Goal: Information Seeking & Learning: Find specific fact

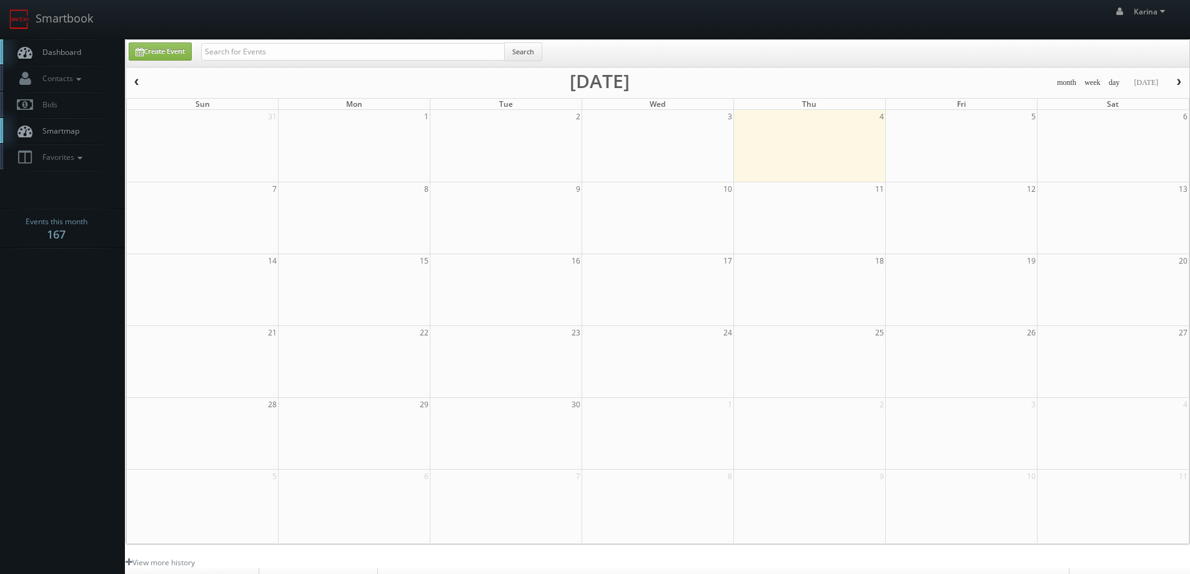
click at [70, 55] on span "Dashboard" at bounding box center [58, 52] width 45 height 11
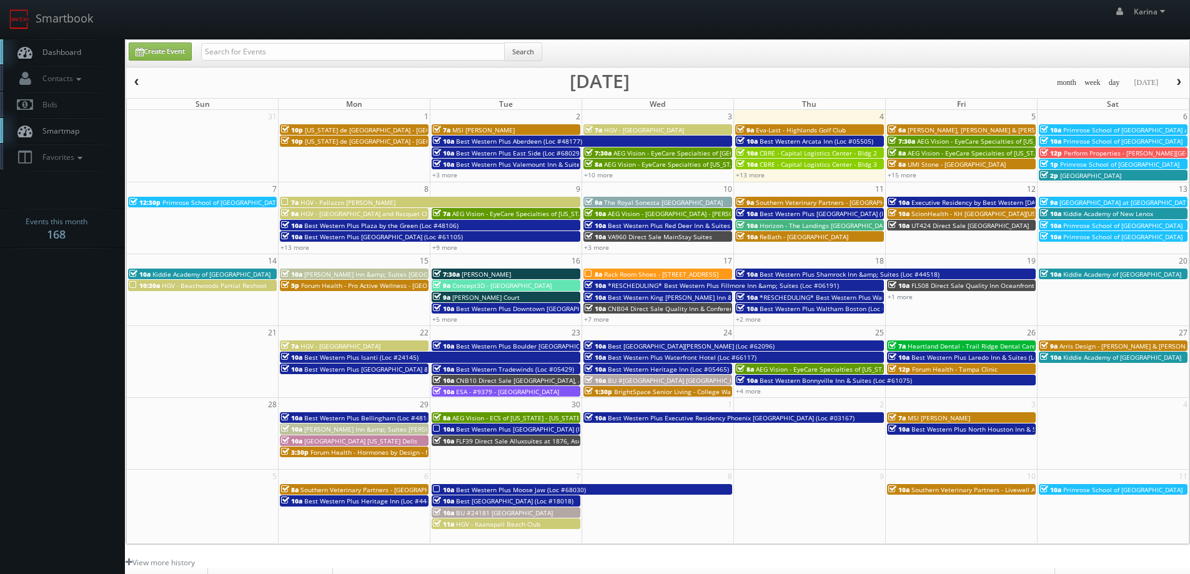
click at [58, 51] on span "Dashboard" at bounding box center [58, 52] width 45 height 11
click at [907, 175] on link "+15 more" at bounding box center [901, 175] width 29 height 9
click at [743, 173] on link "+13 more" at bounding box center [750, 175] width 29 height 9
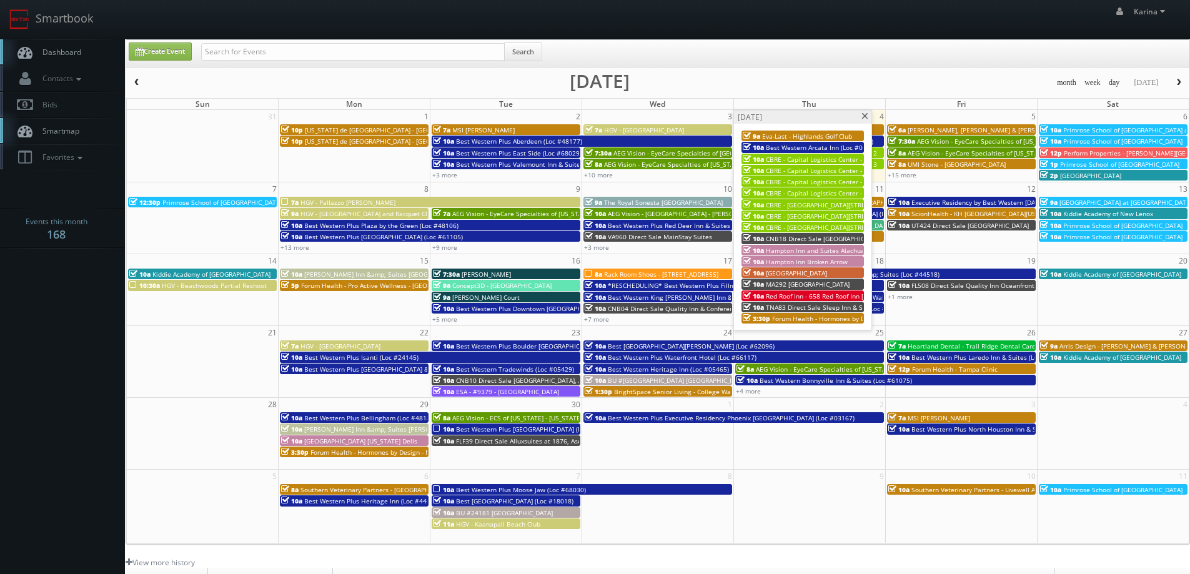
click at [864, 119] on span at bounding box center [865, 116] width 8 height 7
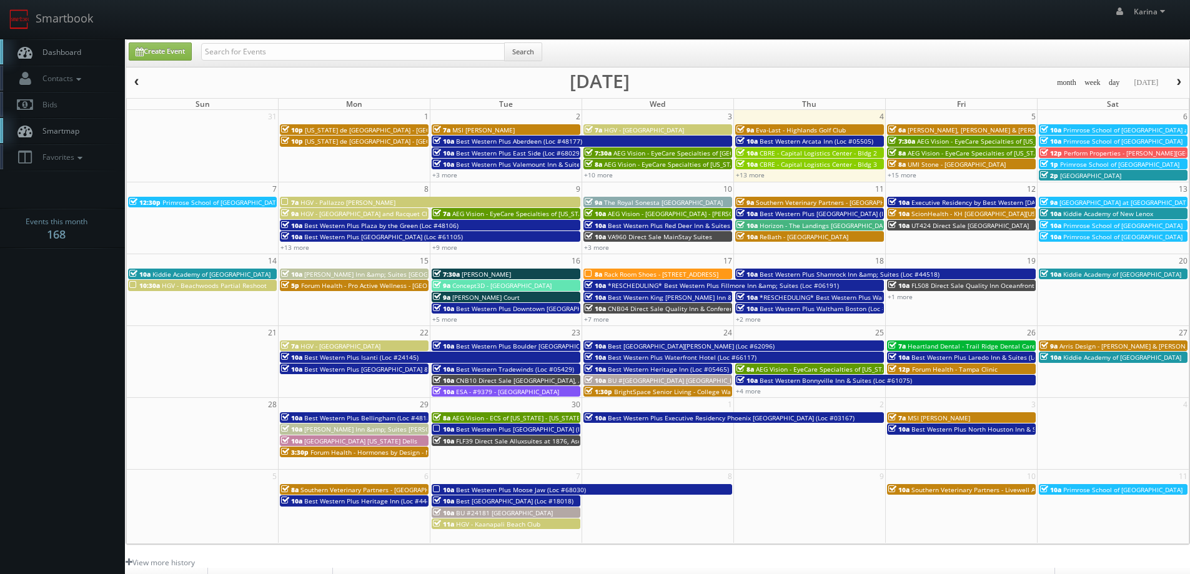
click at [59, 51] on span "Dashboard" at bounding box center [58, 52] width 45 height 11
click at [77, 54] on span "Dashboard" at bounding box center [58, 52] width 45 height 11
click at [234, 43] on input "text" at bounding box center [353, 51] width 304 height 17
type input "candlewood suites"
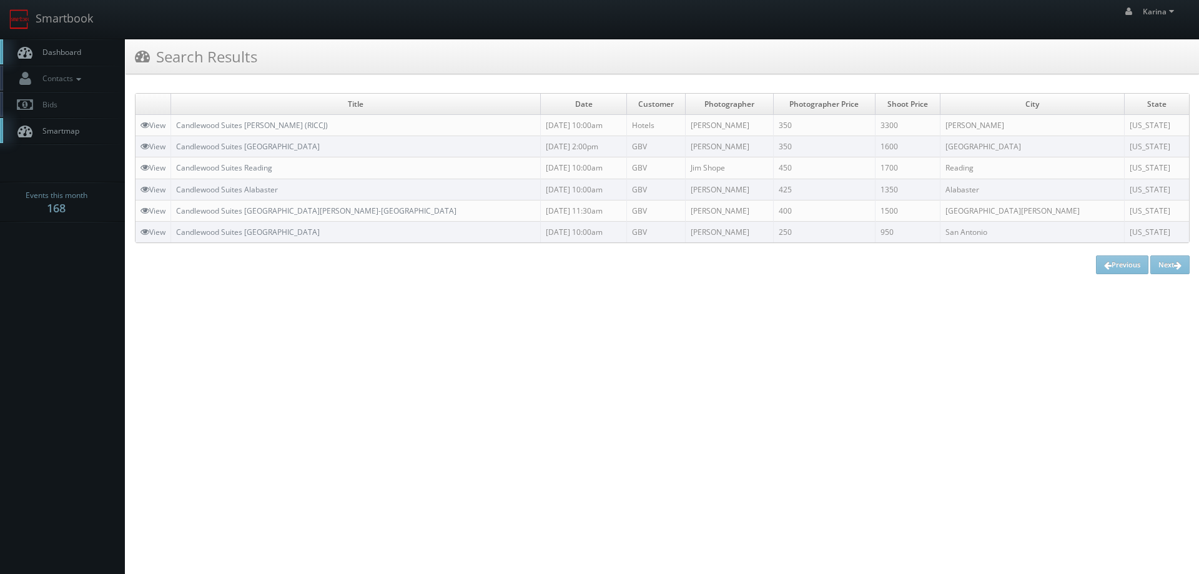
click at [76, 56] on span "Dashboard" at bounding box center [58, 52] width 45 height 11
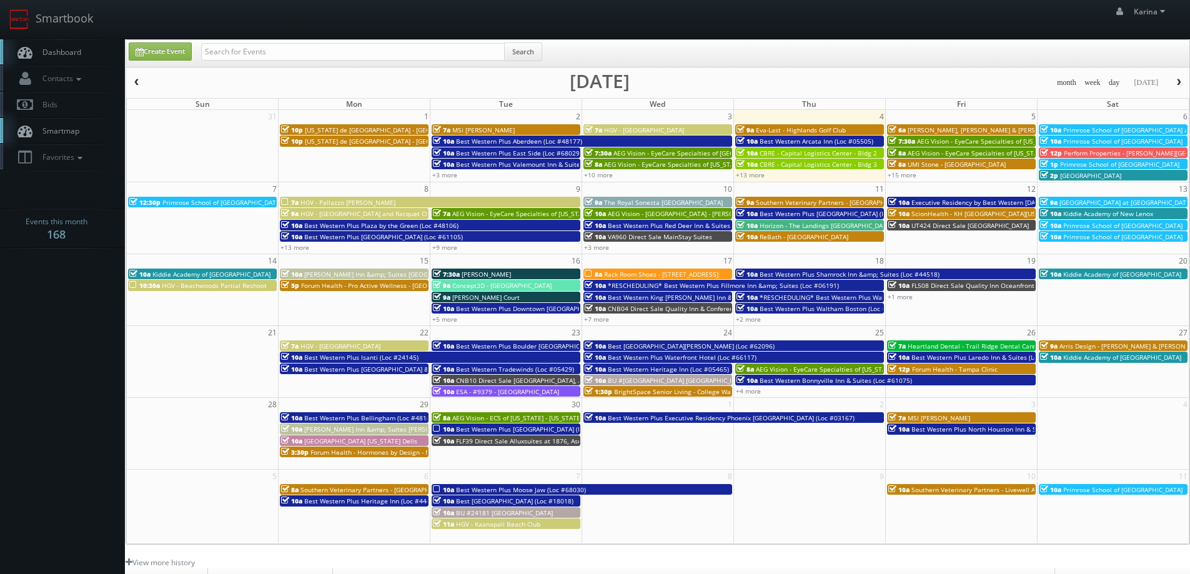
click at [63, 305] on body "Smartbook Toggle Side Navigation Toggle Top Navigation Karina Karina Profile Lo…" at bounding box center [595, 400] width 1190 height 801
click at [72, 50] on span "Dashboard" at bounding box center [58, 52] width 45 height 11
click at [75, 51] on span "Dashboard" at bounding box center [58, 52] width 45 height 11
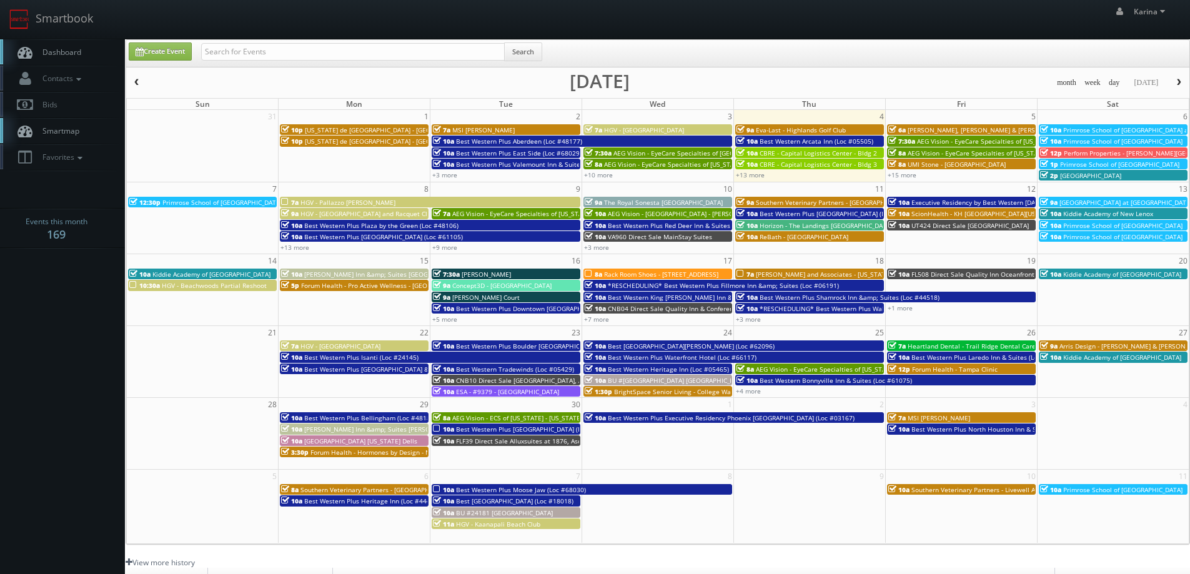
scroll to position [227, 0]
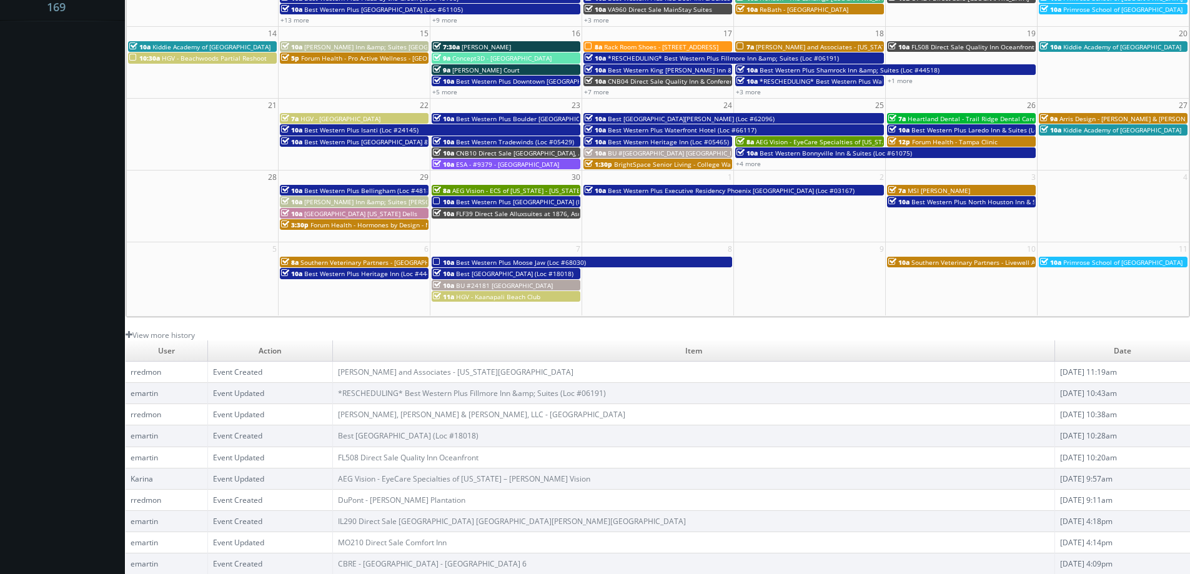
click at [114, 225] on body "Smartbook Toggle Side Navigation Toggle Top Navigation Karina Karina Profile Lo…" at bounding box center [595, 173] width 1190 height 801
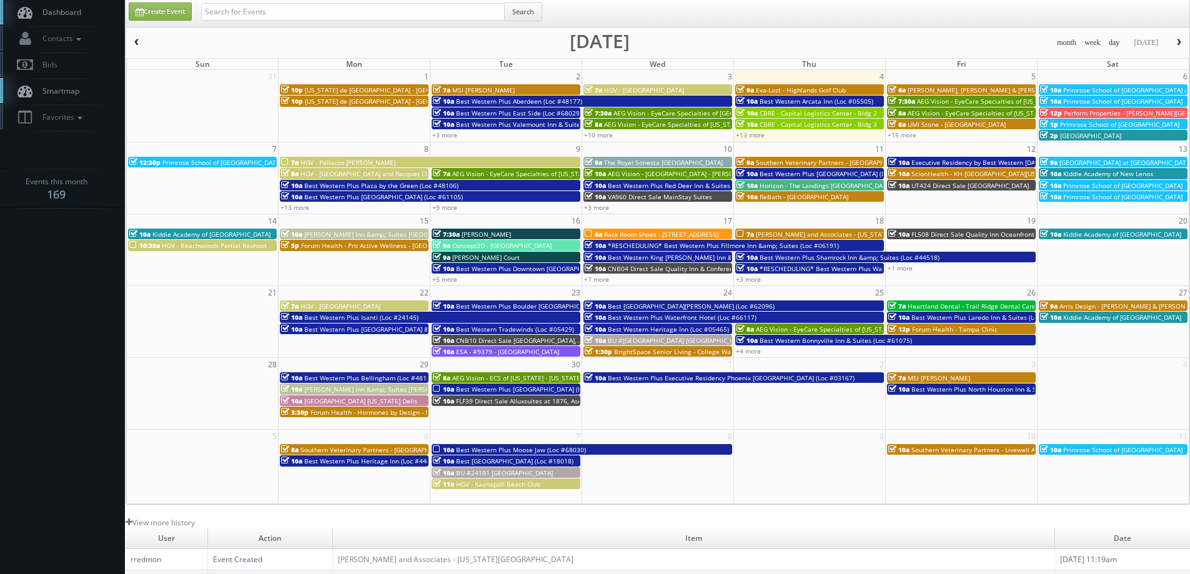
scroll to position [0, 0]
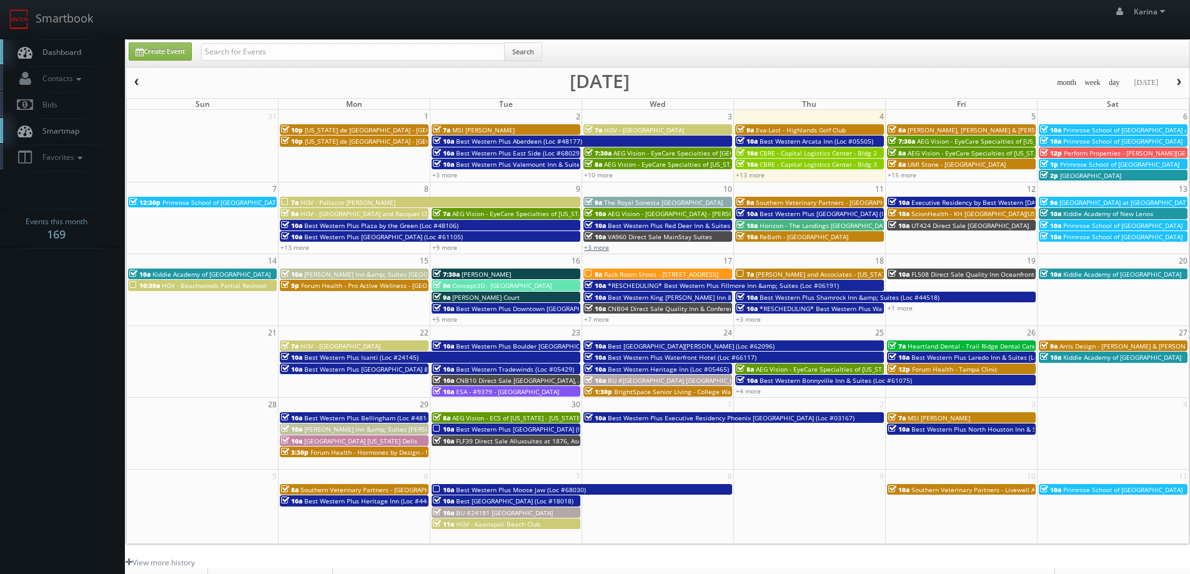
click at [602, 247] on link "+3 more" at bounding box center [596, 247] width 25 height 9
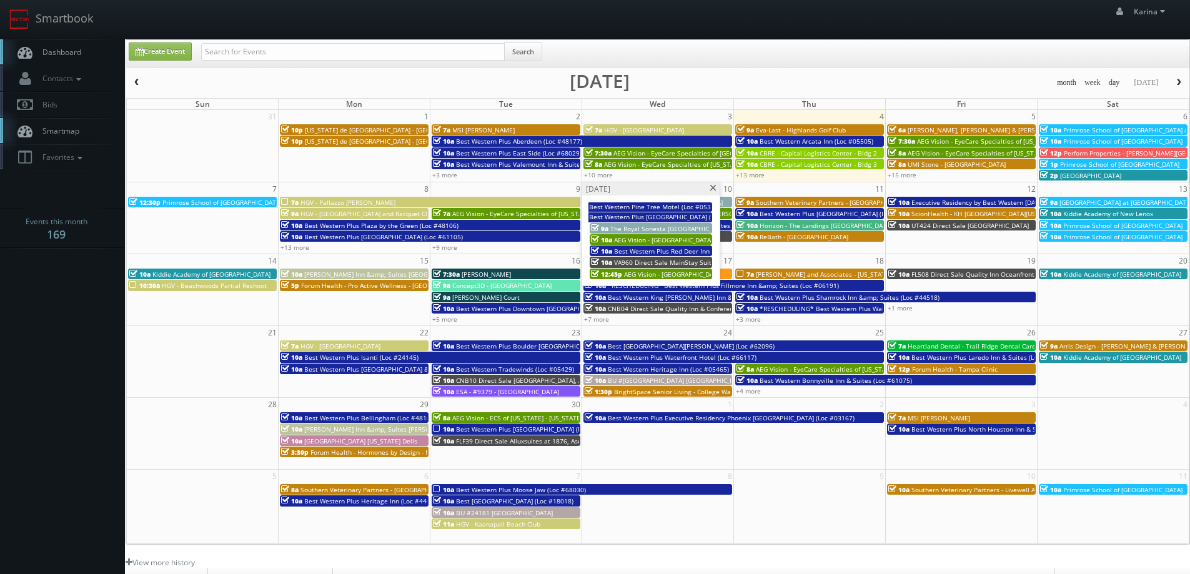
click at [713, 188] on span at bounding box center [713, 188] width 8 height 7
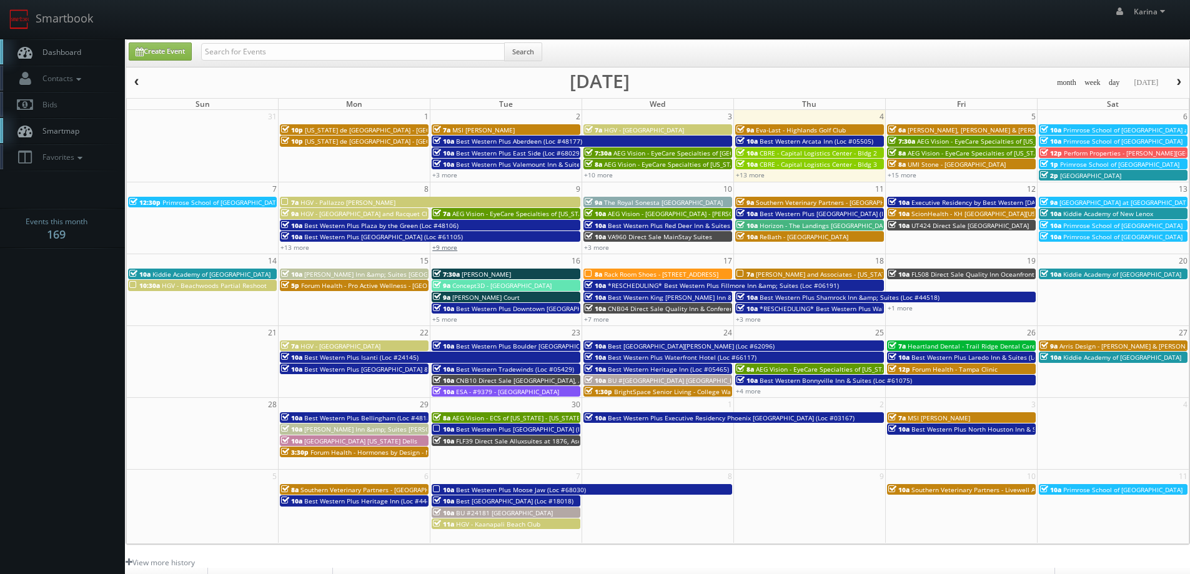
click at [440, 249] on link "+9 more" at bounding box center [444, 247] width 25 height 9
click at [307, 248] on link "+13 more" at bounding box center [294, 247] width 29 height 9
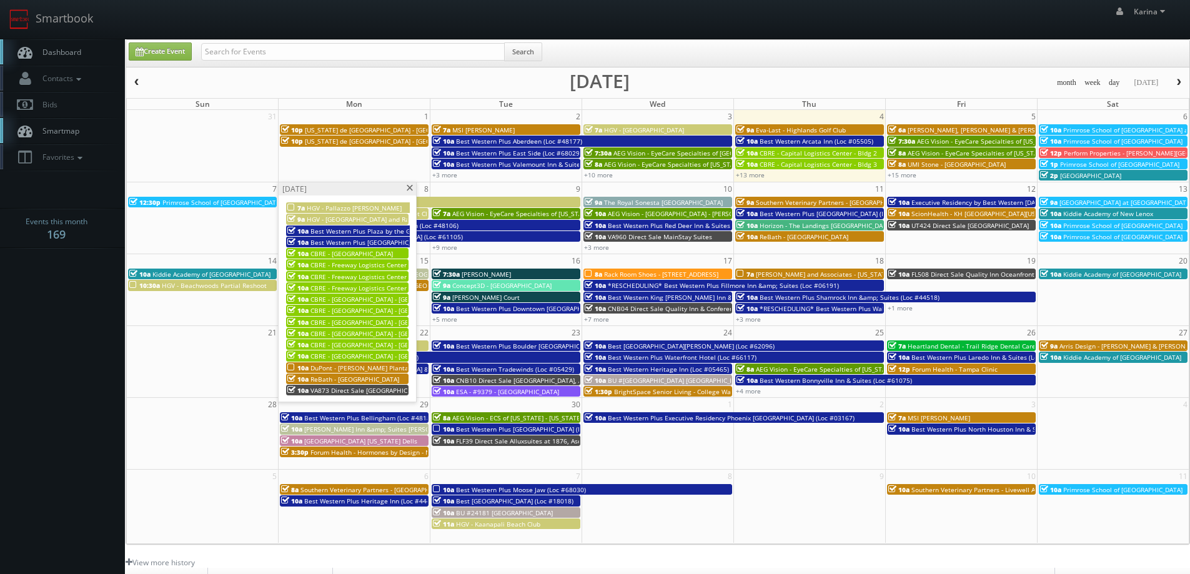
click at [410, 187] on span at bounding box center [409, 188] width 8 height 7
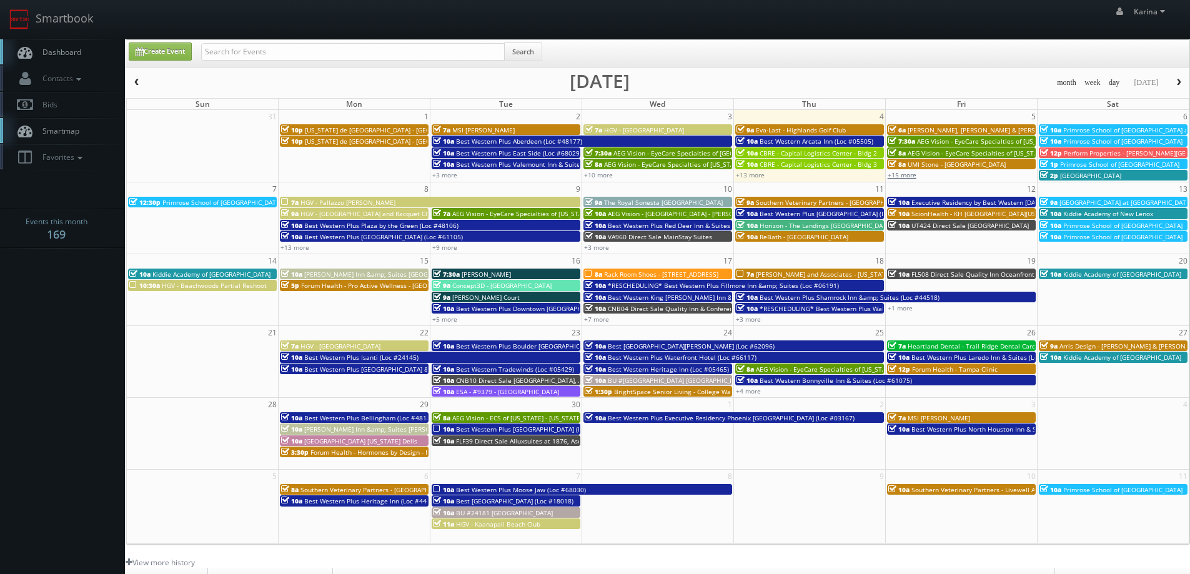
click at [900, 176] on link "+15 more" at bounding box center [901, 175] width 29 height 9
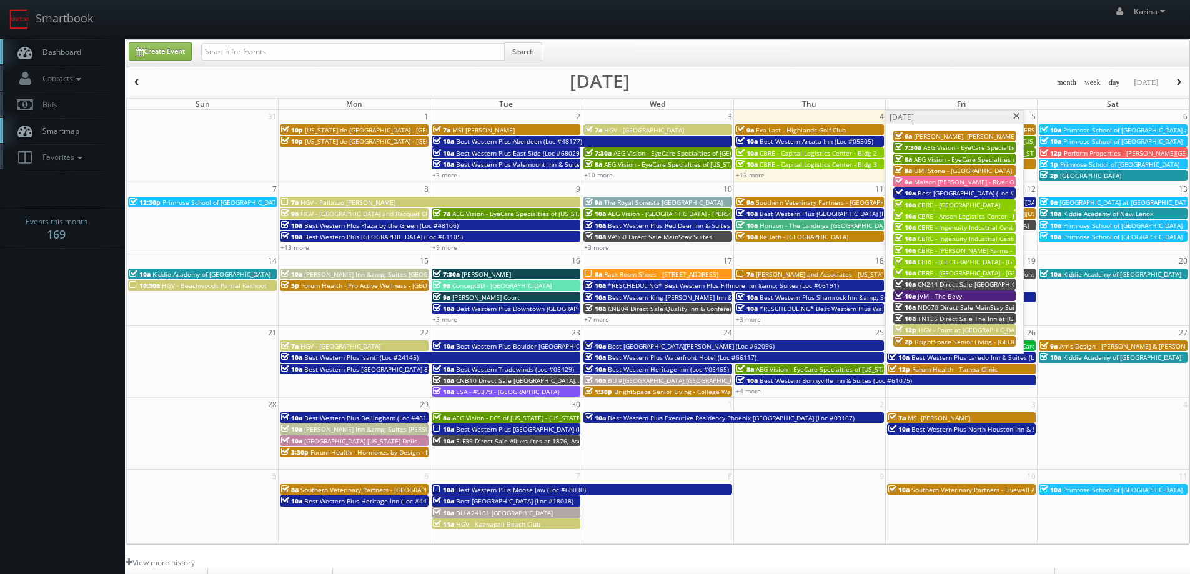
click at [1016, 118] on span at bounding box center [1016, 116] width 8 height 7
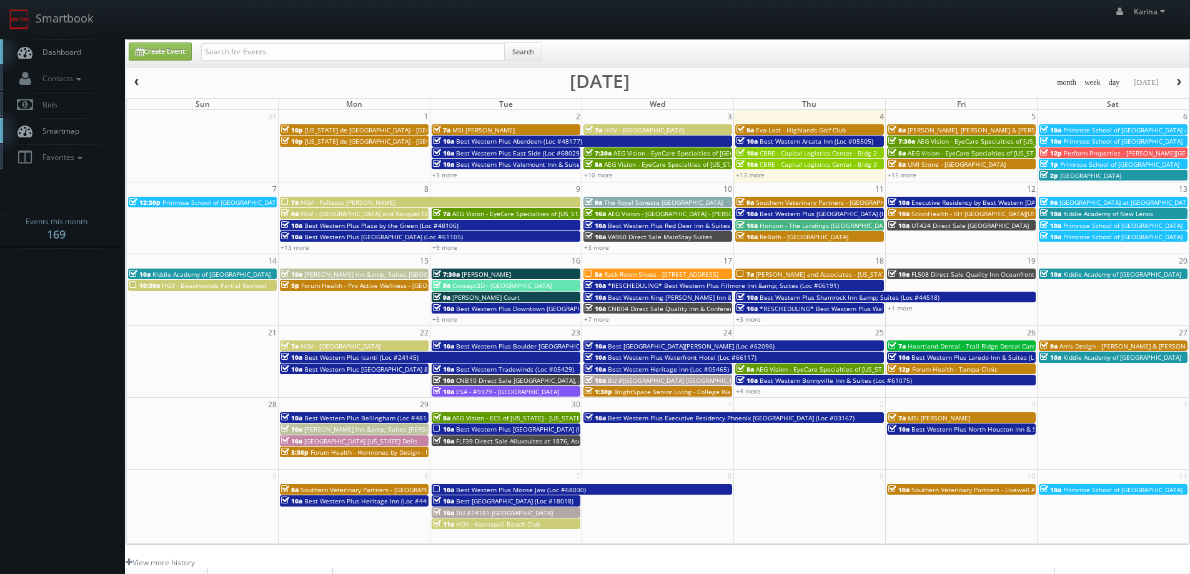
click at [100, 304] on body "Smartbook Toggle Side Navigation Toggle Top Navigation Karina Karina Profile Lo…" at bounding box center [595, 400] width 1190 height 801
click at [69, 49] on span "Dashboard" at bounding box center [58, 52] width 45 height 11
click at [75, 43] on link "Dashboard" at bounding box center [62, 52] width 125 height 26
click at [294, 54] on input "text" at bounding box center [353, 51] width 304 height 17
type input "element6"
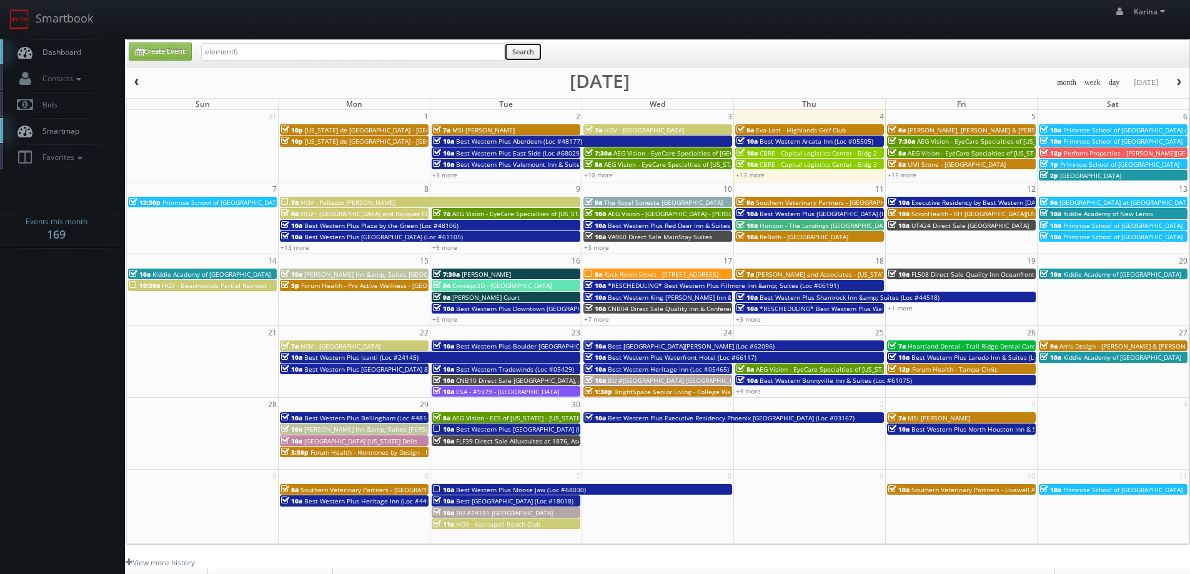
click at [530, 54] on button "Search" at bounding box center [523, 51] width 38 height 19
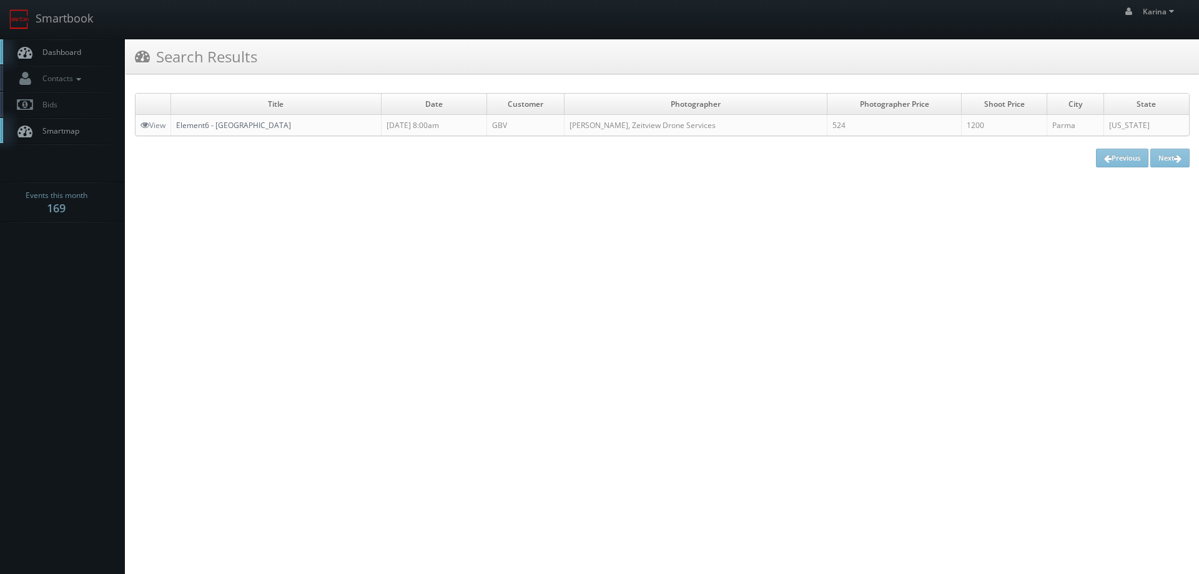
click at [214, 127] on link "Element6 - [GEOGRAPHIC_DATA]" at bounding box center [233, 125] width 115 height 11
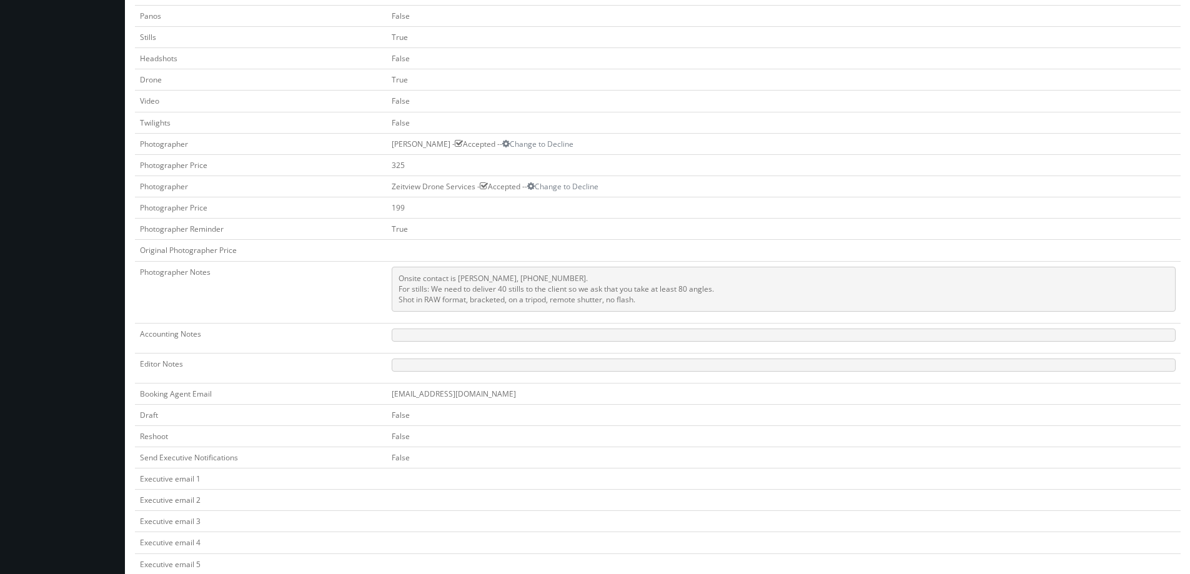
scroll to position [187, 0]
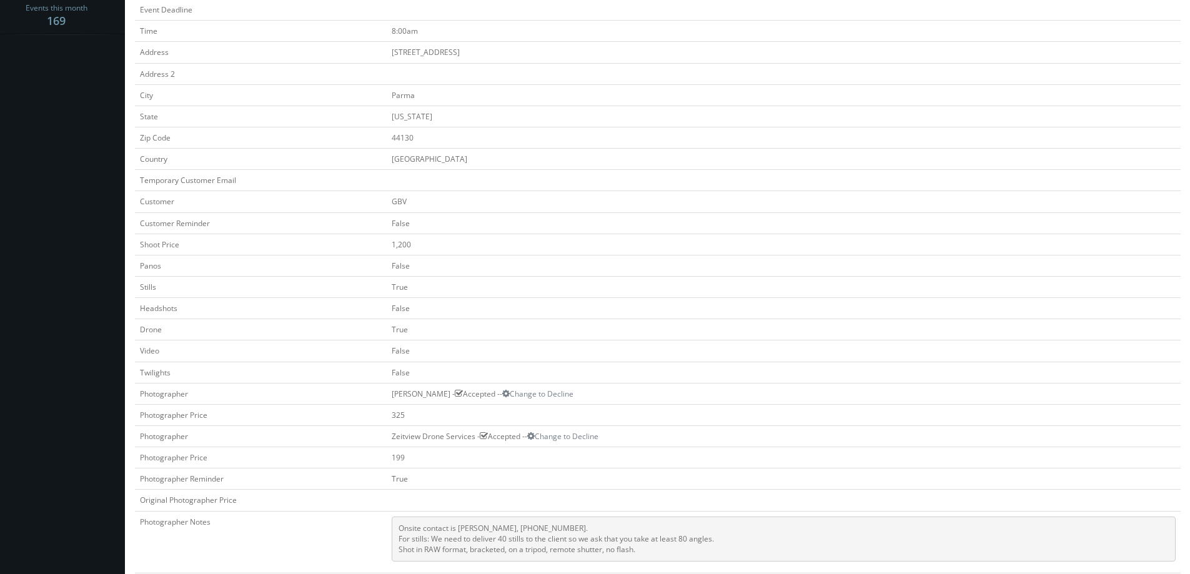
click at [96, 302] on body "Smartbook Toggle Side Navigation Toggle Top Navigation [PERSON_NAME] [PERSON_NA…" at bounding box center [595, 361] width 1190 height 1097
drag, startPoint x: 506, startPoint y: 540, endPoint x: 499, endPoint y: 541, distance: 6.9
click at [499, 541] on pre "Onsite contact is [PERSON_NAME], [PHONE_NUMBER]. For stills: We need to deliver…" at bounding box center [784, 538] width 784 height 45
click at [547, 536] on pre "Onsite contact is [PERSON_NAME], [PHONE_NUMBER]. For stills: We need to deliver…" at bounding box center [784, 538] width 784 height 45
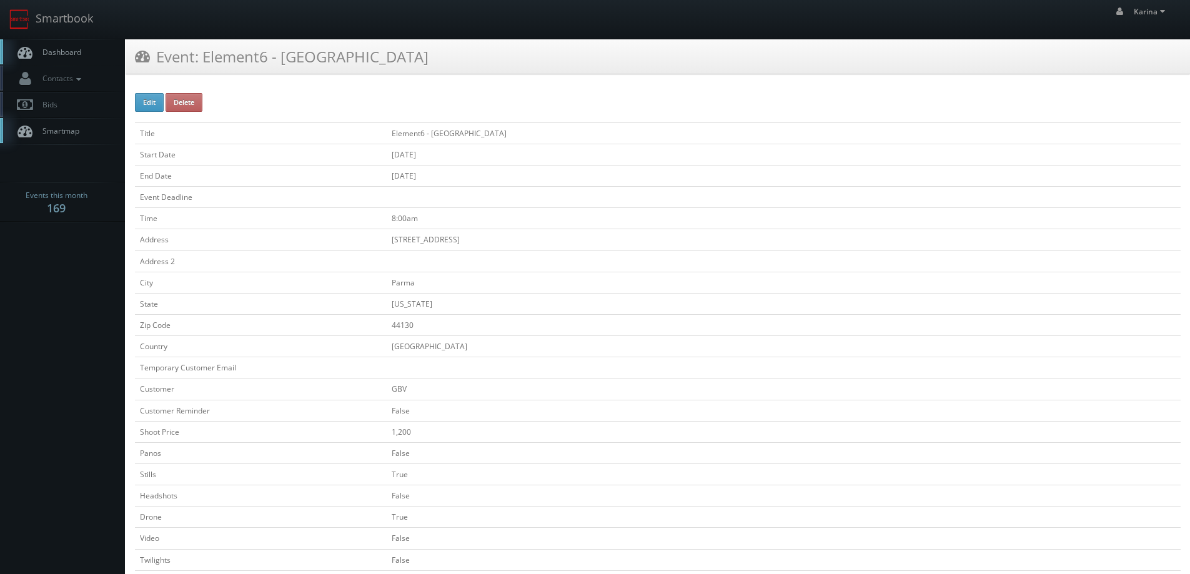
click at [41, 46] on link "Dashboard" at bounding box center [62, 52] width 125 height 26
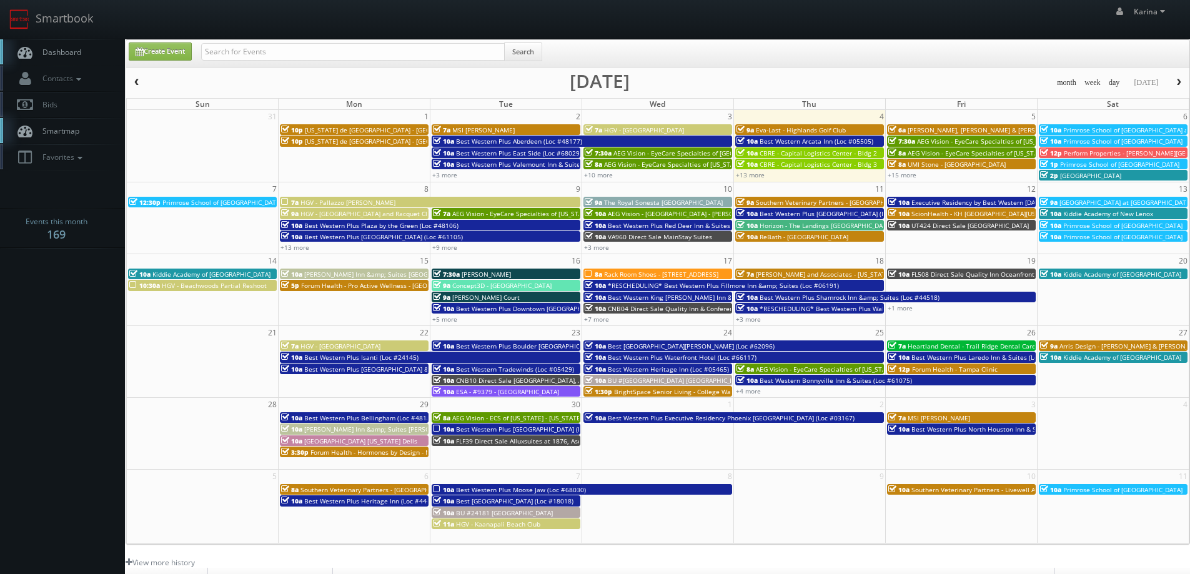
click at [78, 47] on span "Dashboard" at bounding box center [58, 52] width 45 height 11
click at [82, 309] on body "Smartbook Toggle Side Navigation Toggle Top Navigation [PERSON_NAME] [PERSON_NA…" at bounding box center [595, 400] width 1190 height 801
click at [51, 54] on span "Dashboard" at bounding box center [58, 52] width 45 height 11
click at [69, 50] on span "Dashboard" at bounding box center [58, 52] width 45 height 11
click at [56, 358] on body "Smartbook Toggle Side Navigation Toggle Top Navigation [PERSON_NAME] [PERSON_NA…" at bounding box center [595, 400] width 1190 height 801
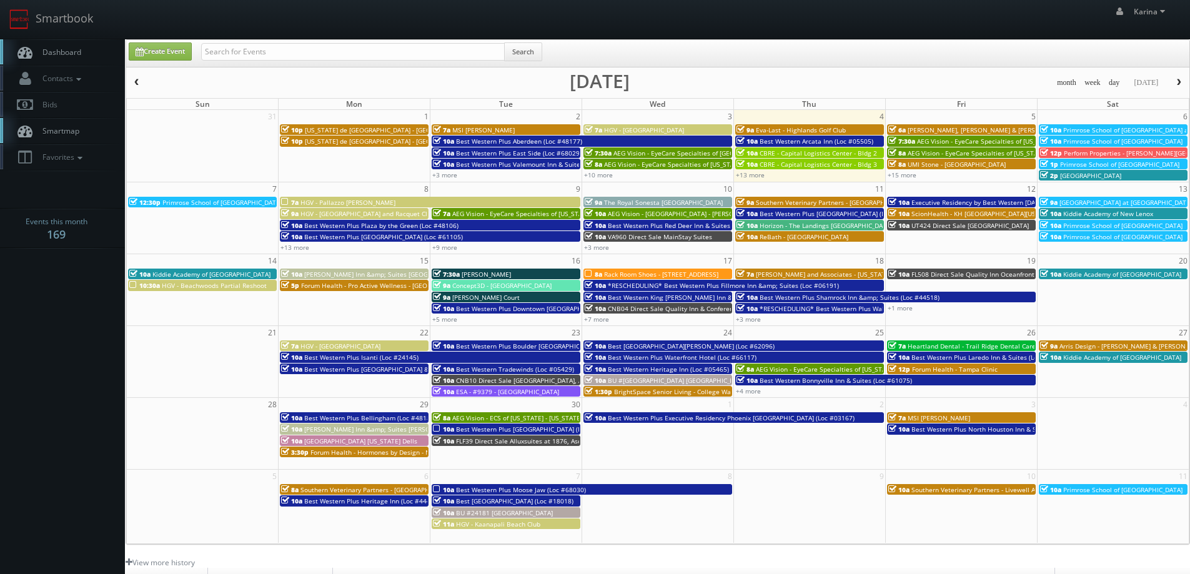
click at [63, 54] on span "Dashboard" at bounding box center [58, 52] width 45 height 11
click at [65, 52] on span "Dashboard" at bounding box center [58, 52] width 45 height 11
click at [32, 336] on body "Smartbook Toggle Side Navigation Toggle Top Navigation [PERSON_NAME] [PERSON_NA…" at bounding box center [595, 400] width 1190 height 801
